Goal: Navigation & Orientation: Understand site structure

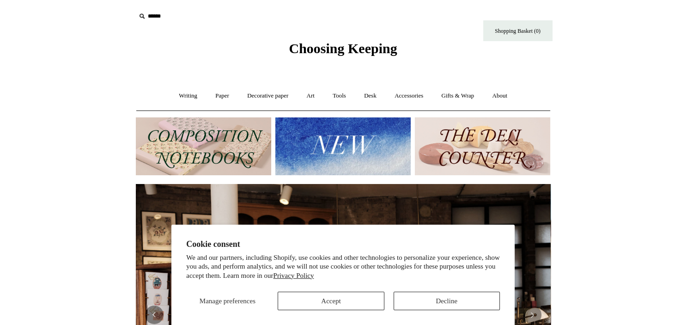
click at [340, 153] on img at bounding box center [342, 146] width 135 height 58
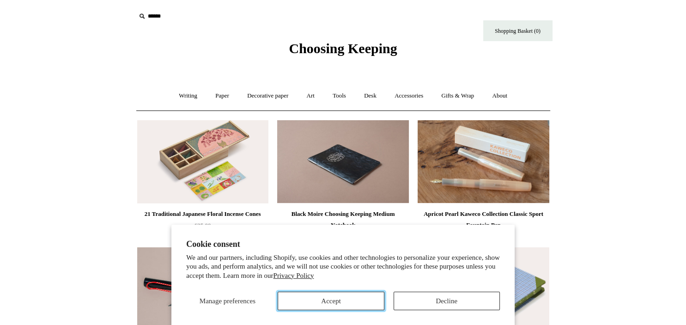
click at [354, 298] on button "Accept" at bounding box center [331, 301] width 106 height 18
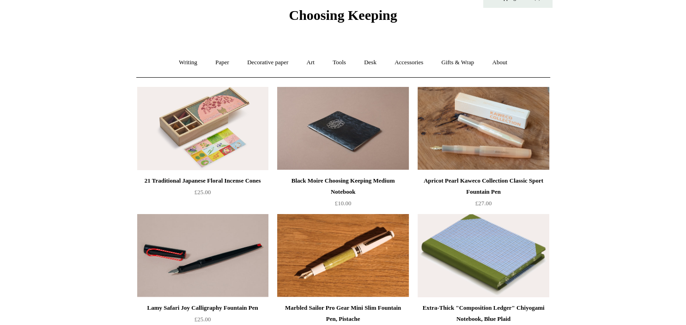
scroll to position [49, 0]
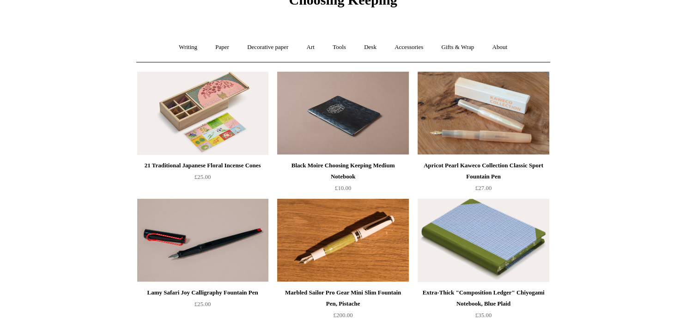
click at [199, 126] on img at bounding box center [202, 113] width 131 height 83
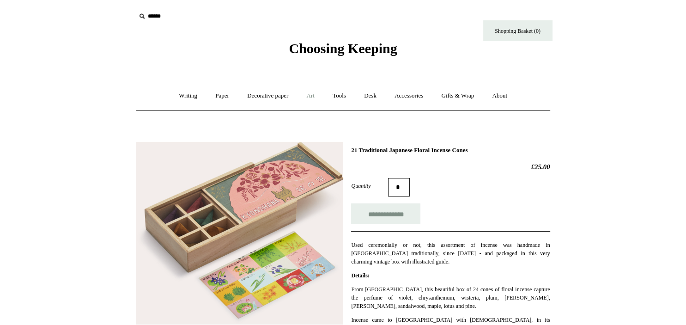
click at [312, 97] on link "Art +" at bounding box center [311, 96] width 24 height 24
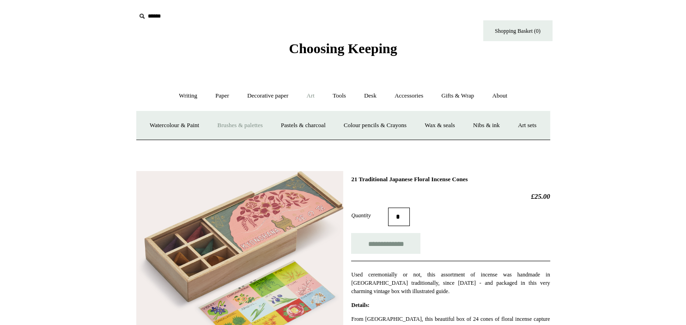
click at [249, 126] on link "Brushes & palettes" at bounding box center [240, 125] width 62 height 24
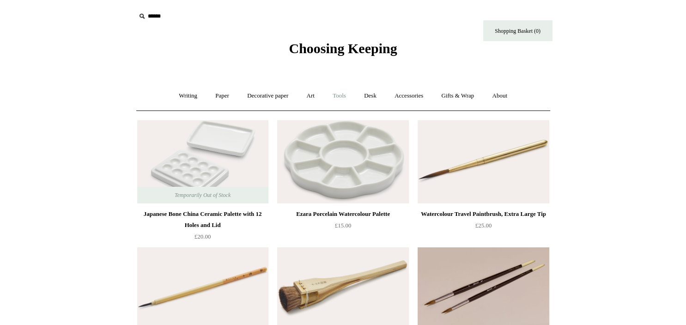
click at [337, 97] on link "Tools +" at bounding box center [339, 96] width 30 height 24
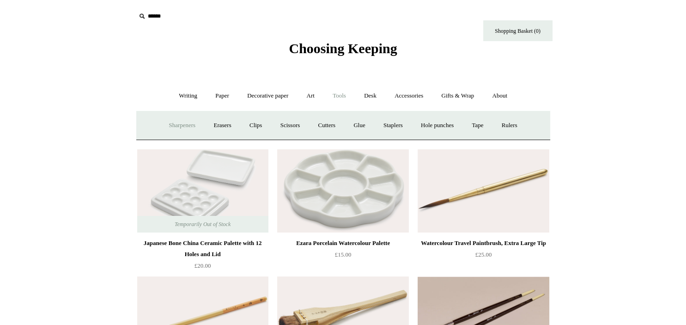
click at [162, 121] on link "Sharpeners" at bounding box center [181, 125] width 43 height 24
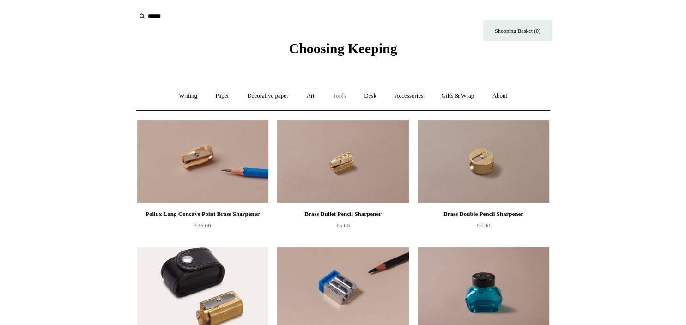
click at [339, 93] on link "Tools +" at bounding box center [339, 96] width 30 height 24
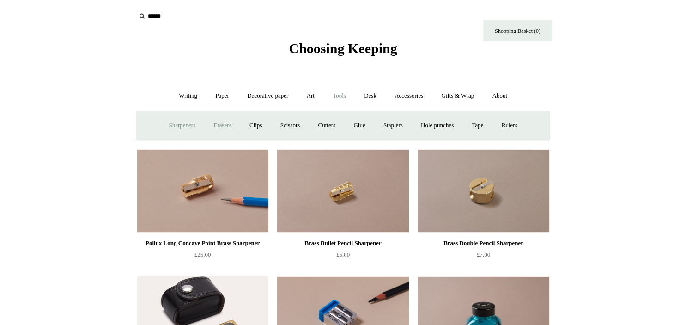
click at [216, 122] on link "Erasers" at bounding box center [222, 125] width 34 height 24
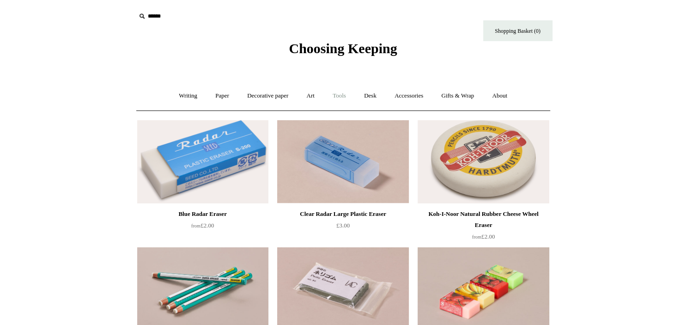
click at [341, 93] on link "Tools +" at bounding box center [339, 96] width 30 height 24
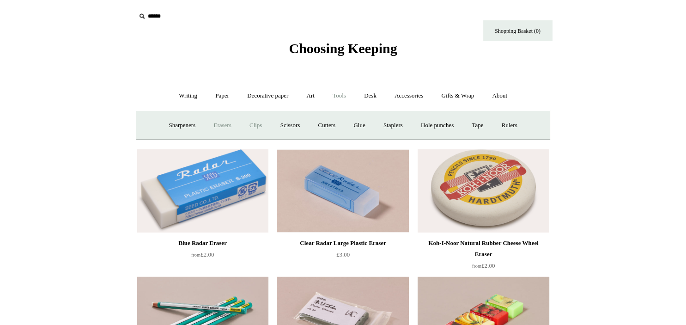
click at [254, 120] on link "Clips +" at bounding box center [255, 125] width 29 height 24
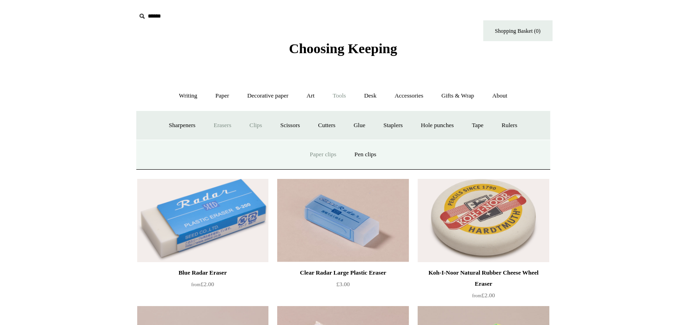
click at [325, 151] on link "Paper clips" at bounding box center [323, 154] width 43 height 24
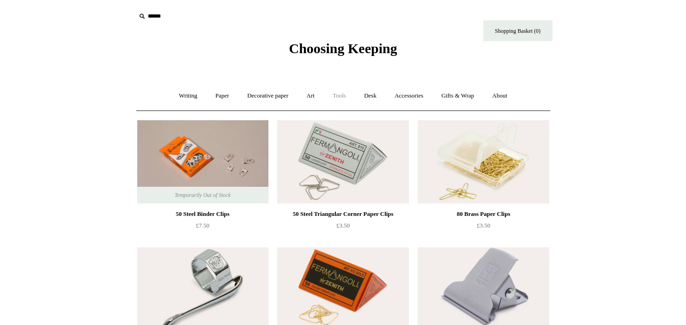
click at [345, 95] on link "Tools +" at bounding box center [339, 96] width 30 height 24
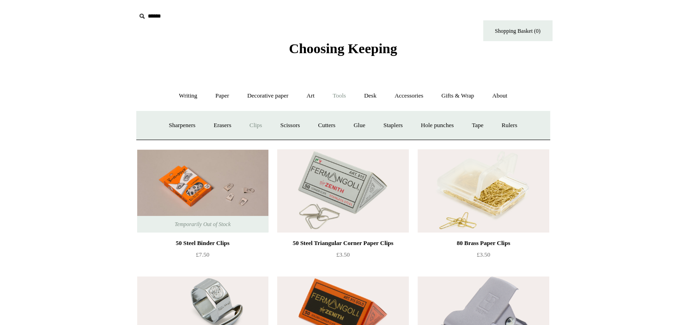
click at [253, 126] on link "Clips +" at bounding box center [255, 125] width 29 height 24
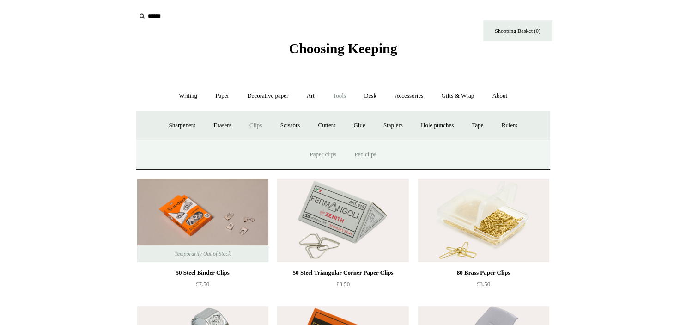
click at [367, 153] on link "Pen clips" at bounding box center [365, 154] width 38 height 24
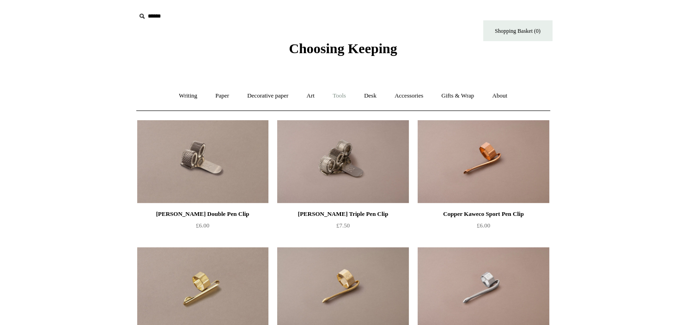
click at [339, 95] on link "Tools +" at bounding box center [339, 96] width 30 height 24
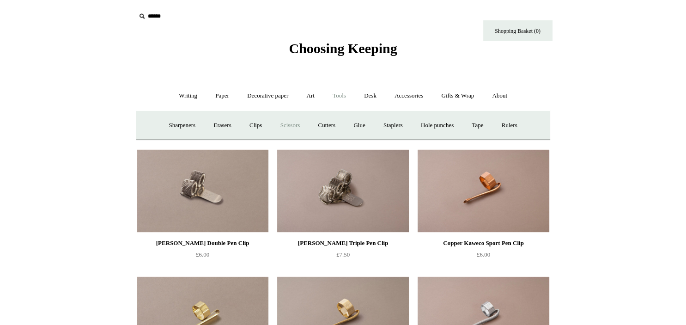
click at [287, 127] on link "Scissors" at bounding box center [290, 125] width 37 height 24
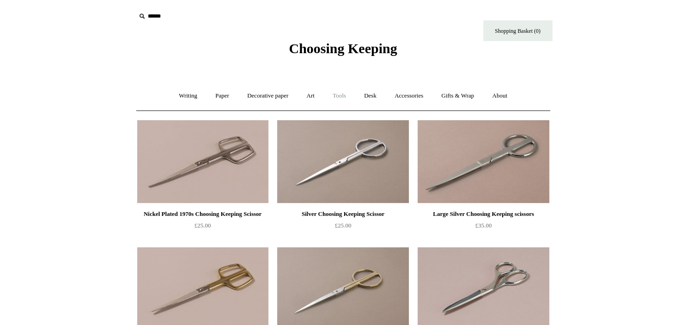
click at [339, 97] on link "Tools +" at bounding box center [339, 96] width 30 height 24
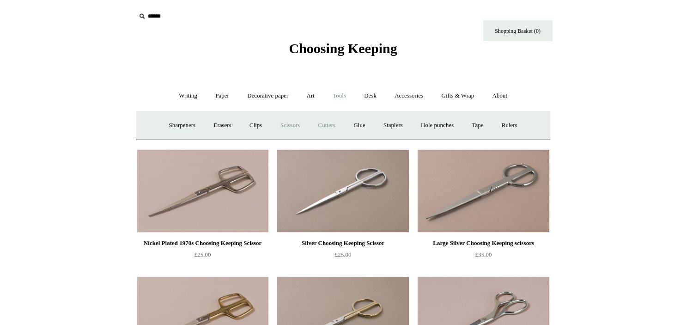
click at [330, 122] on link "Cutters" at bounding box center [327, 125] width 34 height 24
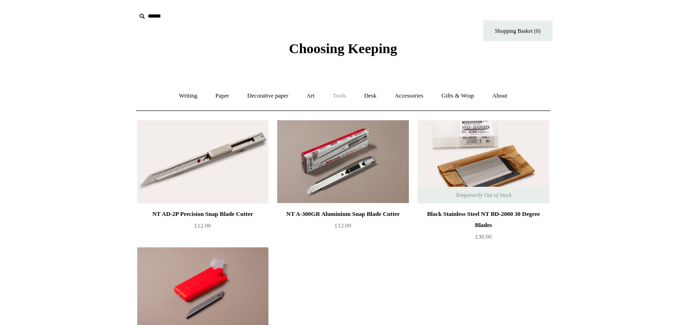
click at [346, 96] on link "Tools +" at bounding box center [339, 96] width 30 height 24
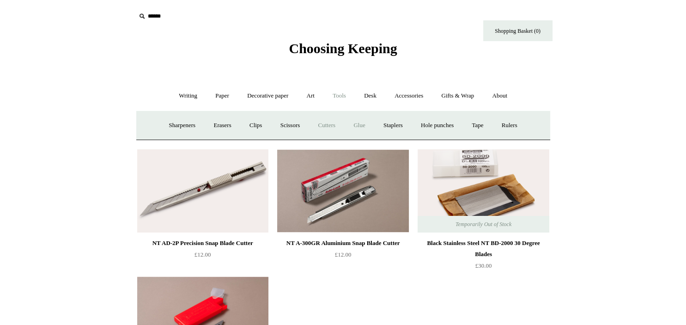
click at [365, 127] on link "Glue" at bounding box center [359, 125] width 28 height 24
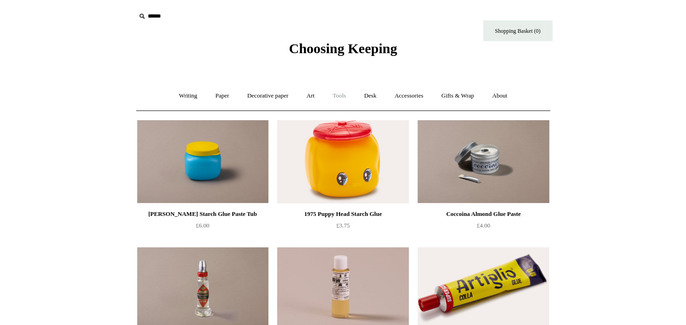
click at [338, 93] on link "Tools +" at bounding box center [339, 96] width 30 height 24
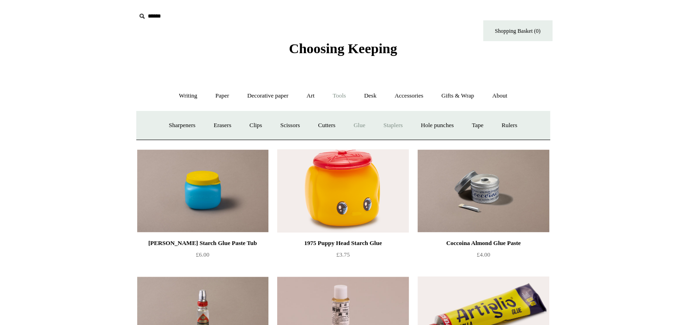
click at [393, 123] on link "Staplers +" at bounding box center [393, 125] width 36 height 24
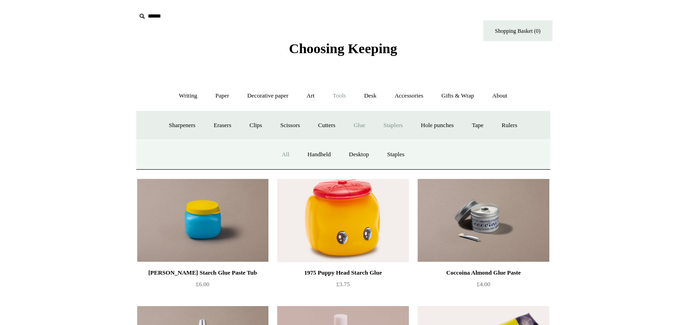
click at [283, 159] on link "All" at bounding box center [286, 154] width 24 height 24
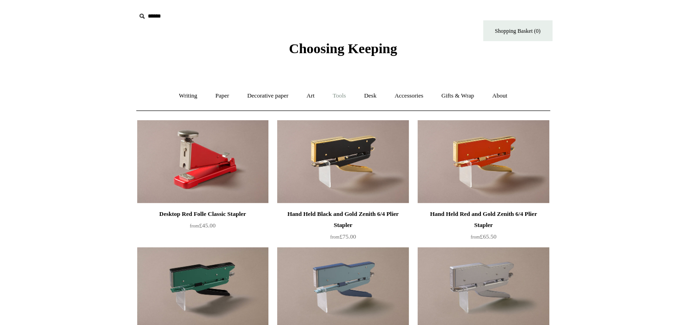
click at [335, 91] on link "Tools +" at bounding box center [339, 96] width 30 height 24
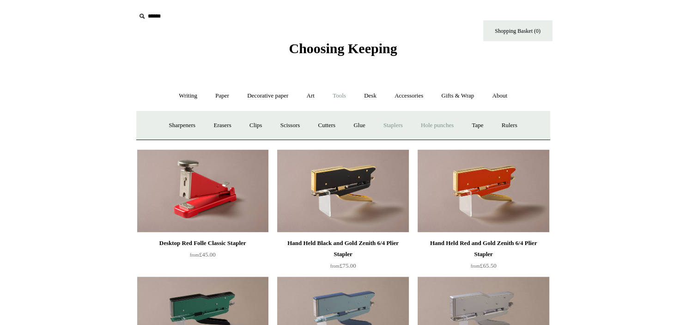
click at [448, 127] on link "Hole punches" at bounding box center [437, 125] width 49 height 24
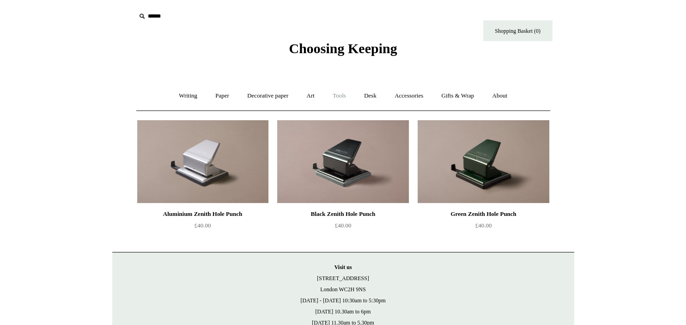
click at [346, 95] on link "Tools +" at bounding box center [339, 96] width 30 height 24
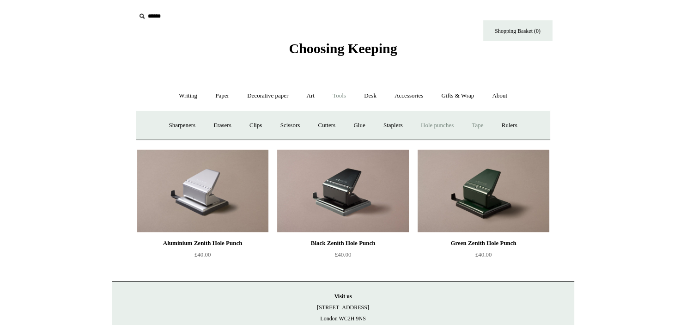
click at [485, 125] on link "Tape +" at bounding box center [478, 125] width 28 height 24
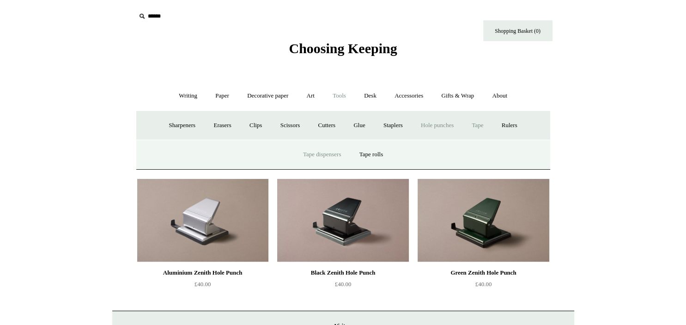
click at [328, 150] on link "Tape dispensers" at bounding box center [322, 154] width 55 height 24
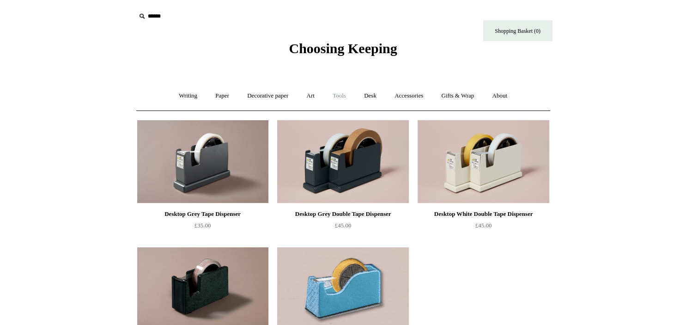
click at [334, 98] on link "Tools +" at bounding box center [339, 96] width 30 height 24
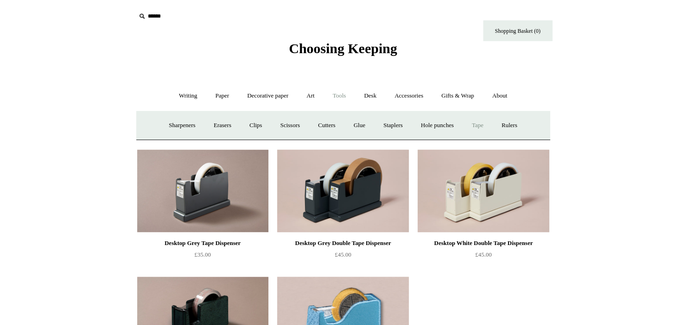
click at [491, 124] on link "Tape +" at bounding box center [478, 125] width 28 height 24
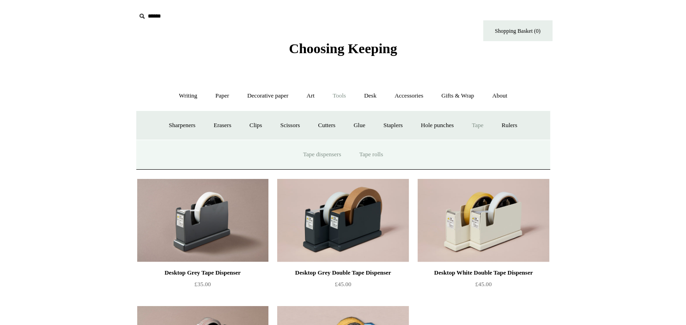
click at [363, 153] on link "Tape rolls" at bounding box center [371, 154] width 40 height 24
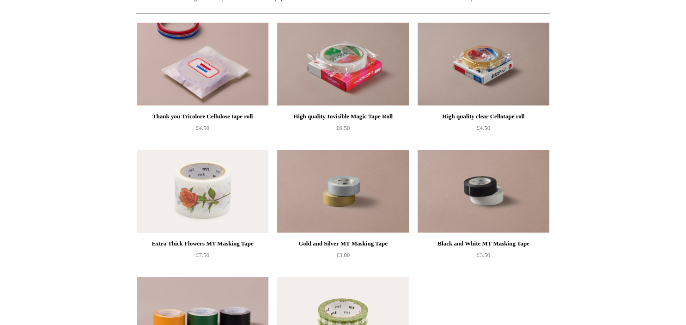
scroll to position [49, 0]
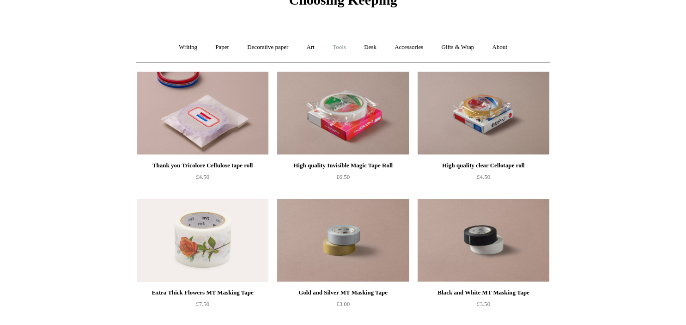
click at [344, 47] on link "Tools +" at bounding box center [339, 47] width 30 height 24
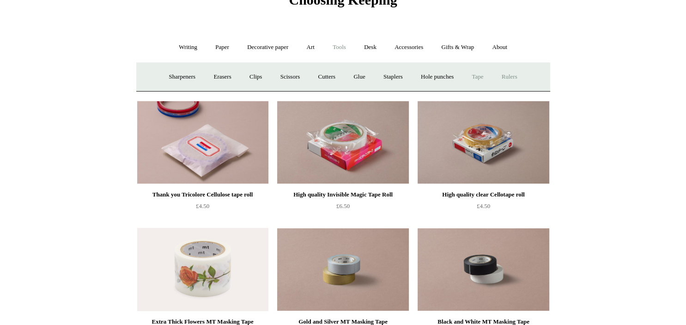
click at [520, 76] on link "Rulers" at bounding box center [510, 77] width 32 height 24
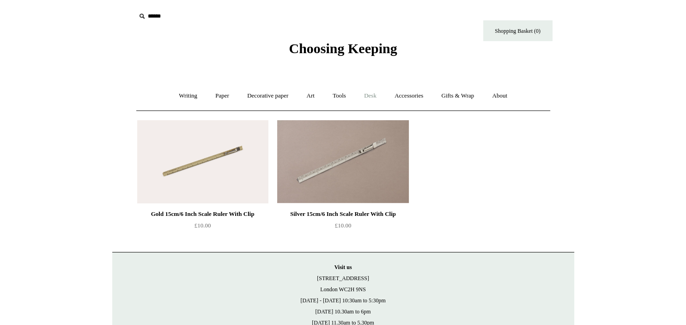
click at [361, 97] on link "Desk +" at bounding box center [370, 96] width 29 height 24
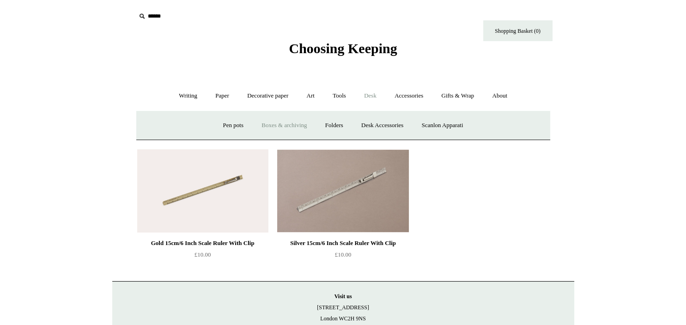
click at [291, 123] on link "Boxes & archiving" at bounding box center [284, 125] width 62 height 24
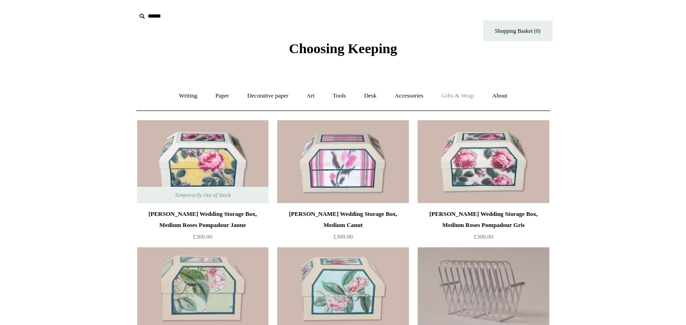
click at [464, 99] on link "Gifts & Wrap +" at bounding box center [457, 96] width 49 height 24
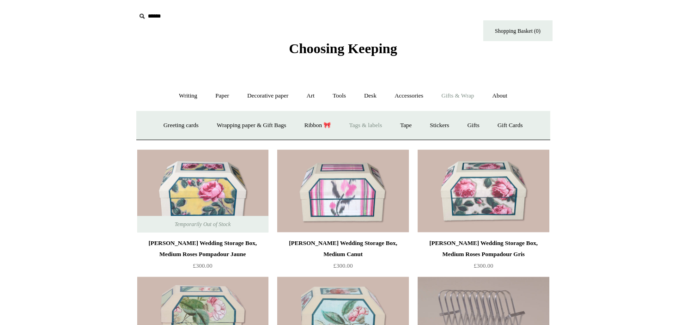
click at [376, 123] on link "Tags & labels" at bounding box center [365, 125] width 49 height 24
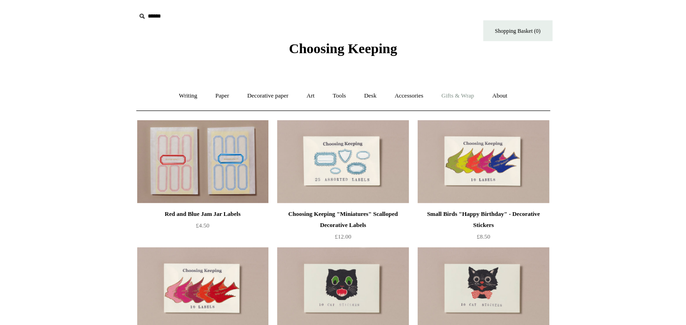
click at [473, 95] on link "Gifts & Wrap +" at bounding box center [457, 96] width 49 height 24
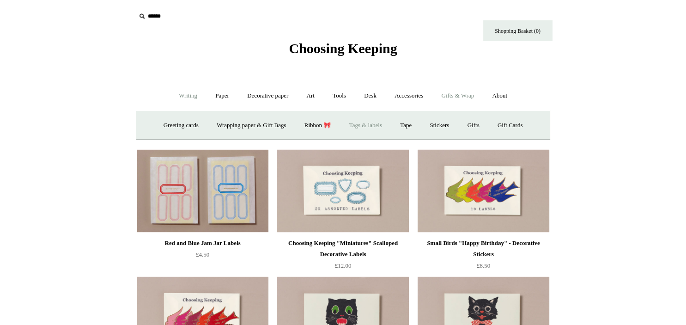
click at [186, 93] on link "Writing +" at bounding box center [188, 96] width 35 height 24
click at [176, 128] on link "Pens by brand +" at bounding box center [178, 125] width 51 height 24
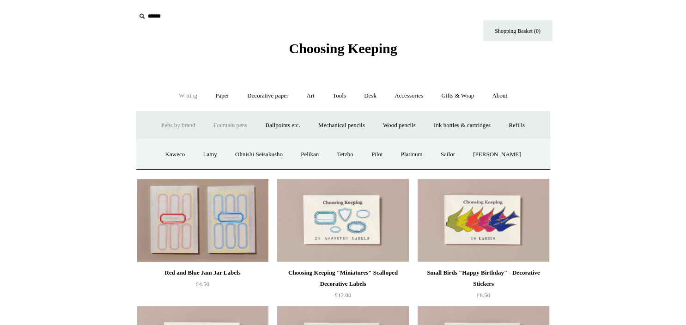
click at [229, 124] on link "Fountain pens +" at bounding box center [230, 125] width 50 height 24
click at [173, 123] on link "Pens by brand +" at bounding box center [178, 125] width 51 height 24
click at [213, 155] on link "Lamy" at bounding box center [210, 154] width 31 height 24
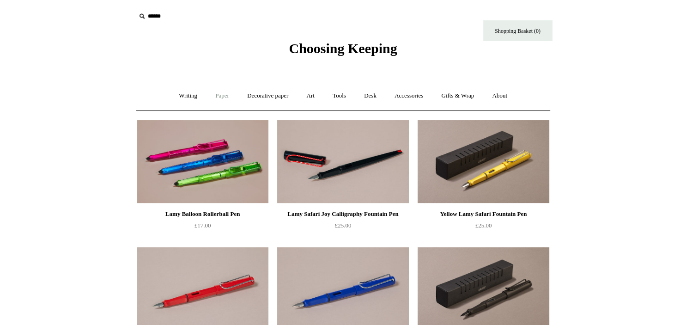
click at [221, 96] on link "Paper +" at bounding box center [222, 96] width 31 height 24
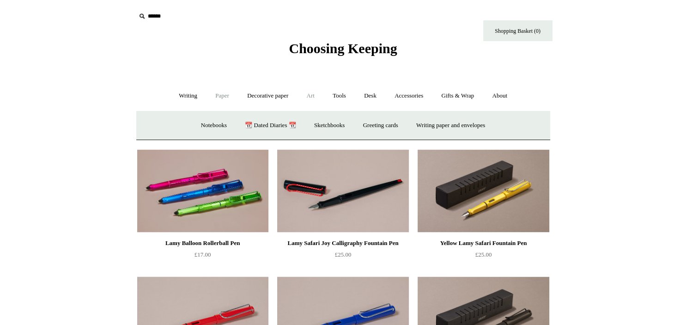
click at [310, 98] on link "Art +" at bounding box center [311, 96] width 24 height 24
click at [510, 138] on link "Art sets" at bounding box center [527, 125] width 35 height 24
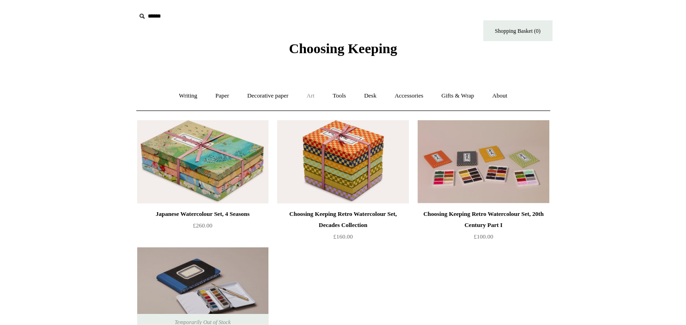
click at [313, 95] on link "Art +" at bounding box center [311, 96] width 24 height 24
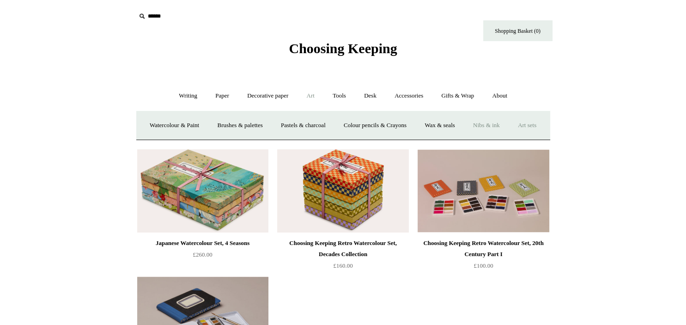
click at [508, 125] on link "Nibs & ink" at bounding box center [486, 125] width 43 height 24
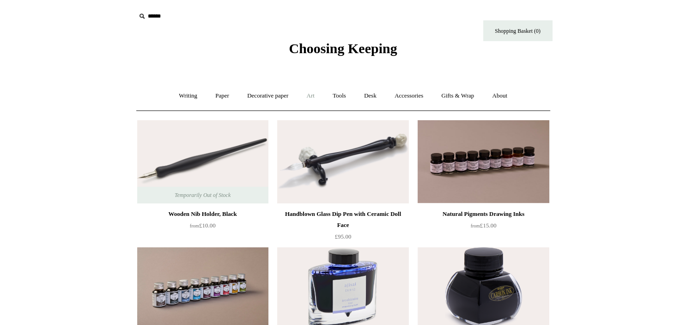
click at [312, 92] on link "Art +" at bounding box center [311, 96] width 24 height 24
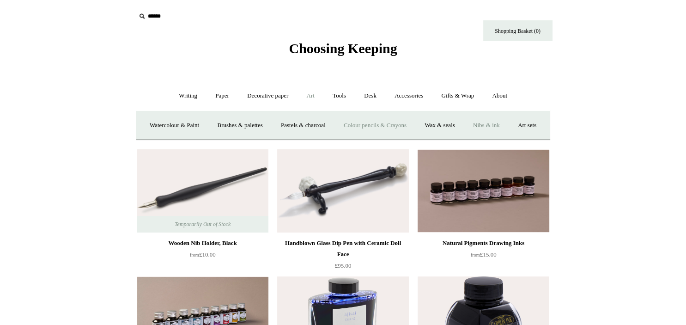
click at [395, 125] on link "Colour pencils & Crayons" at bounding box center [376, 125] width 80 height 24
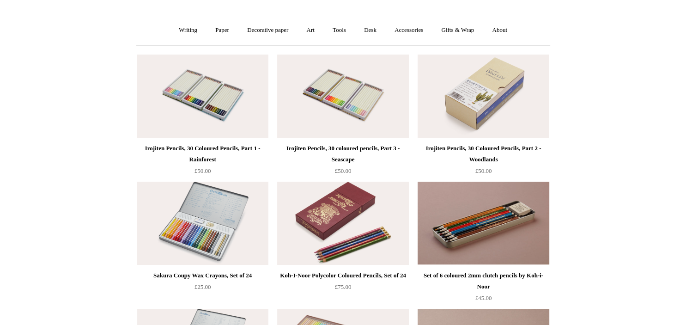
scroll to position [49, 0]
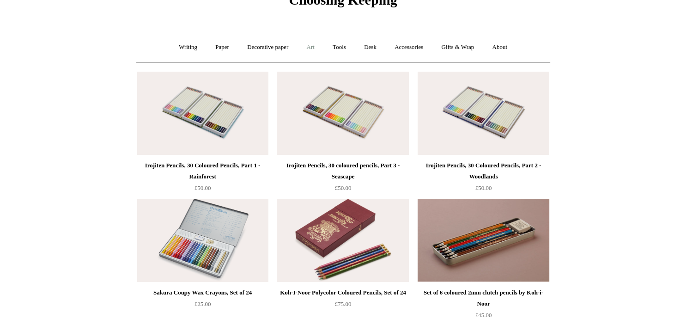
click at [316, 51] on link "Art +" at bounding box center [311, 47] width 24 height 24
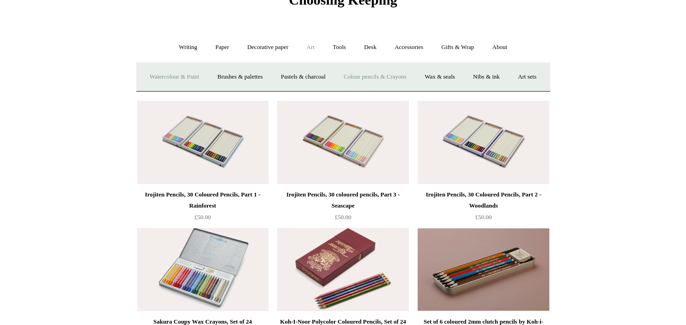
click at [198, 81] on link "Watercolour & Paint" at bounding box center [174, 77] width 66 height 24
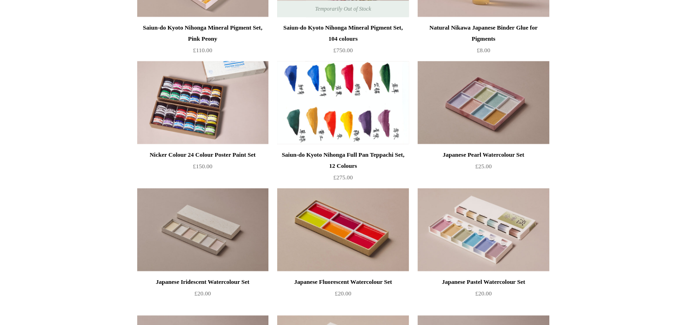
scroll to position [976, 0]
